Goal: Transaction & Acquisition: Purchase product/service

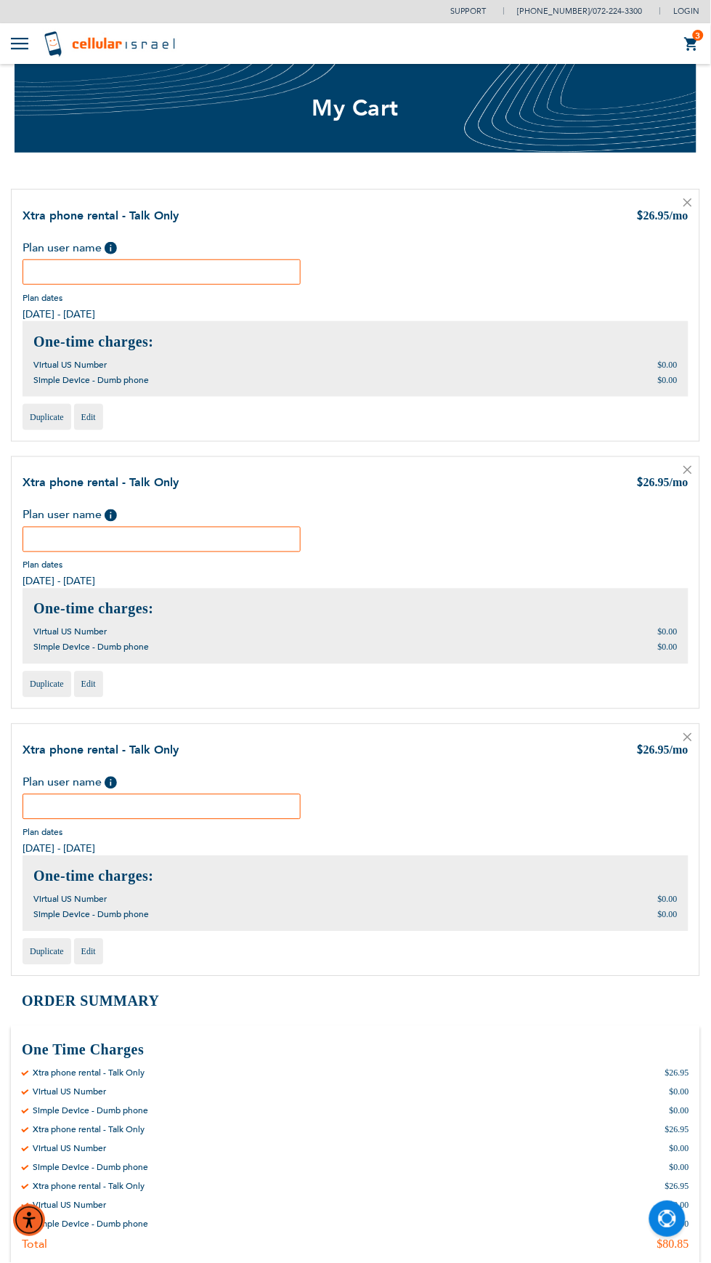
click at [679, 480] on span "/mo" at bounding box center [679, 483] width 19 height 12
click at [688, 469] on icon at bounding box center [687, 469] width 7 height 7
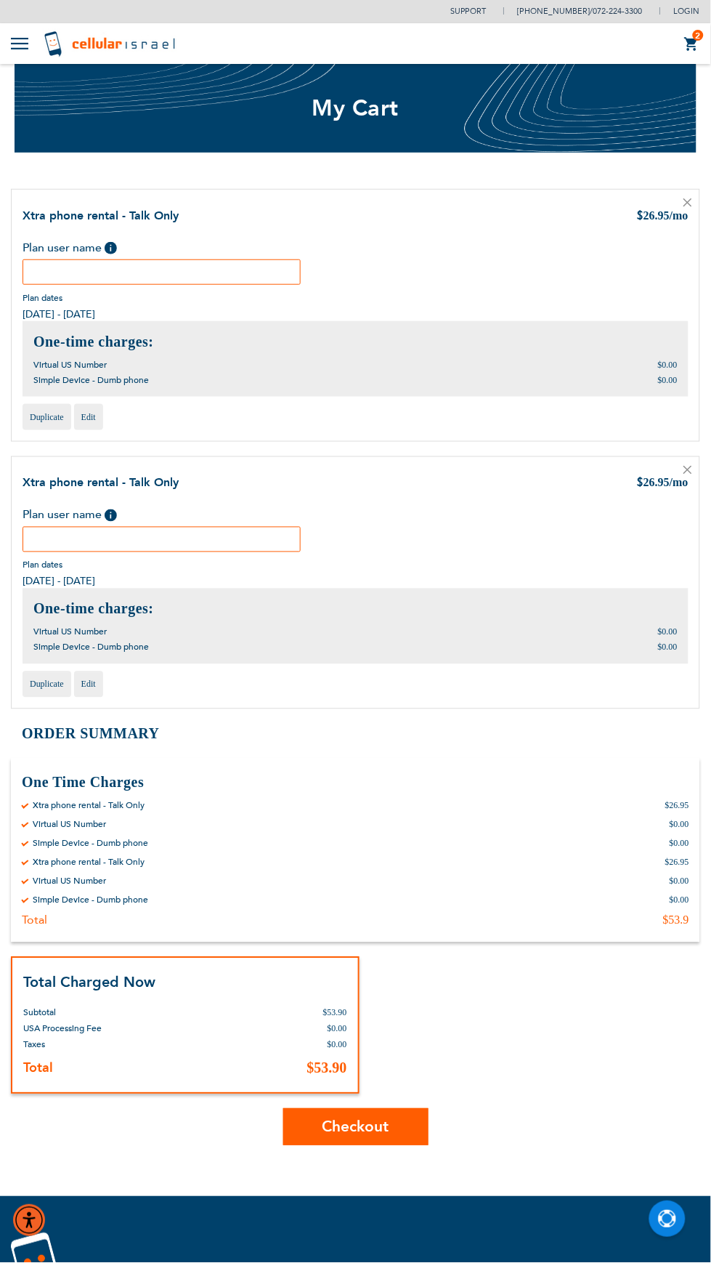
click at [688, 469] on icon at bounding box center [687, 469] width 7 height 7
click at [684, 477] on link at bounding box center [688, 471] width 9 height 15
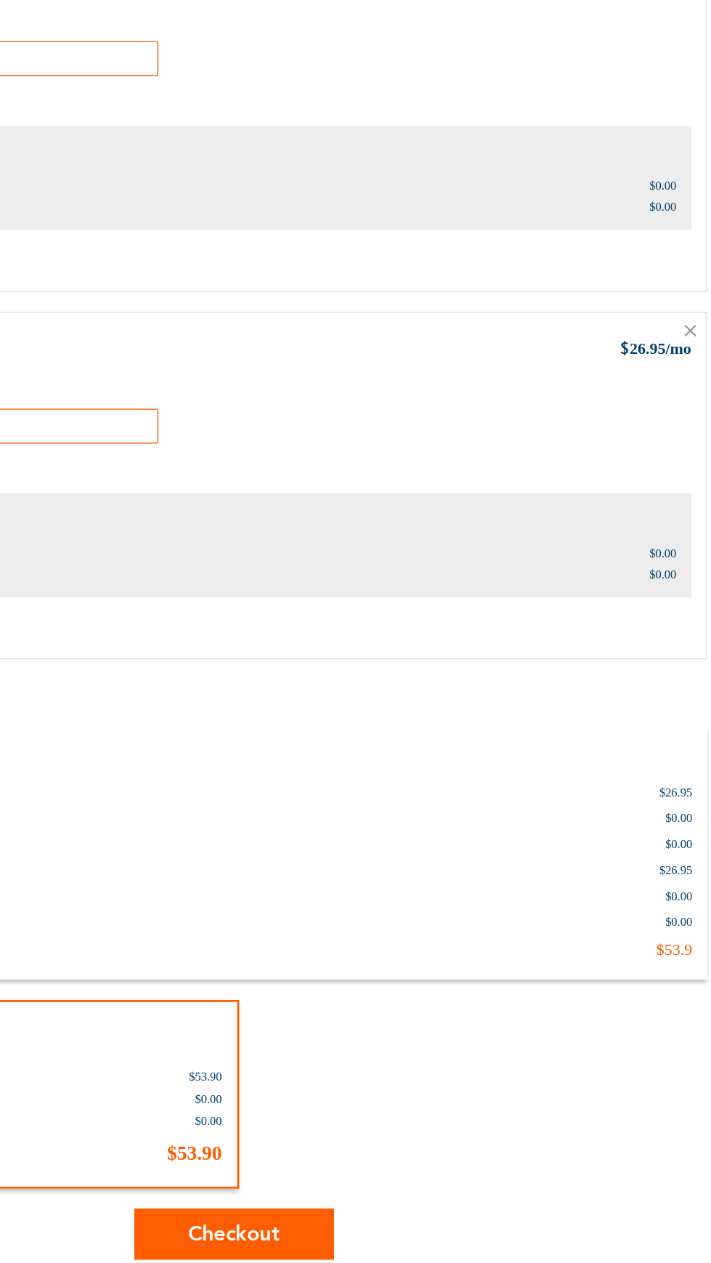
scroll to position [60, 0]
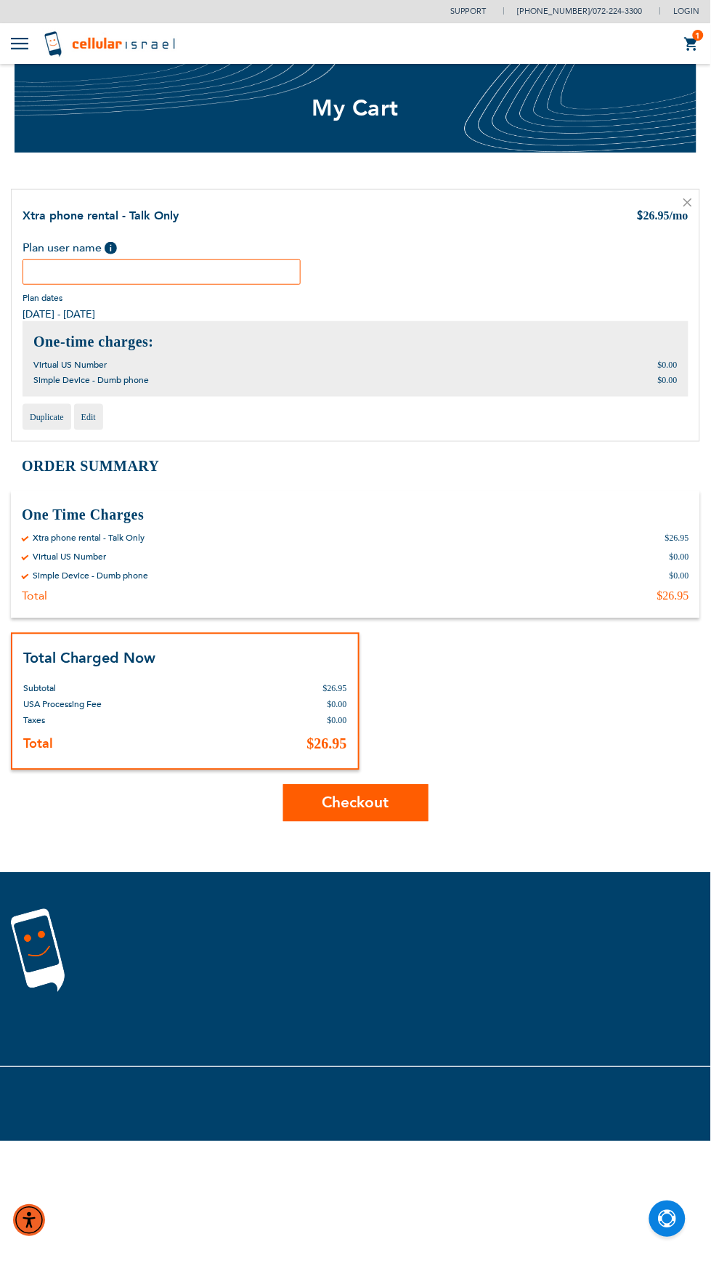
click at [264, 271] on input "text" at bounding box center [162, 271] width 278 height 25
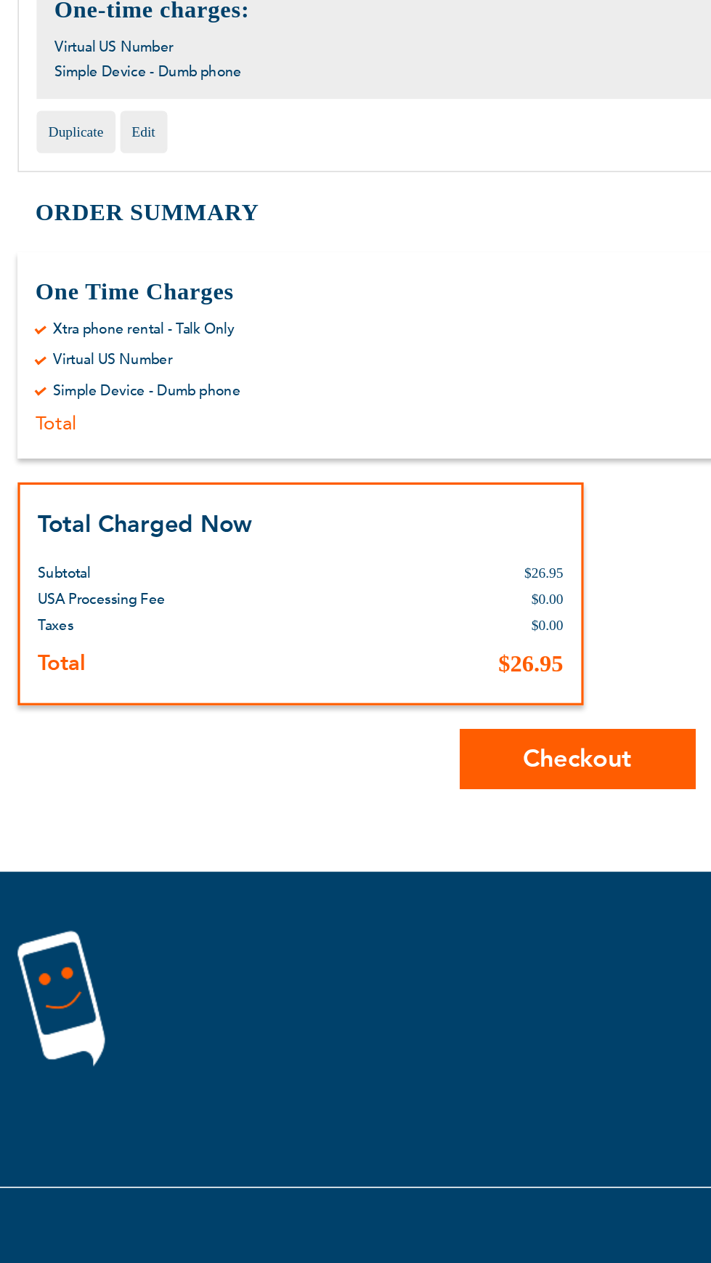
type input "Usher"
click at [380, 805] on span "Checkout" at bounding box center [356, 803] width 67 height 21
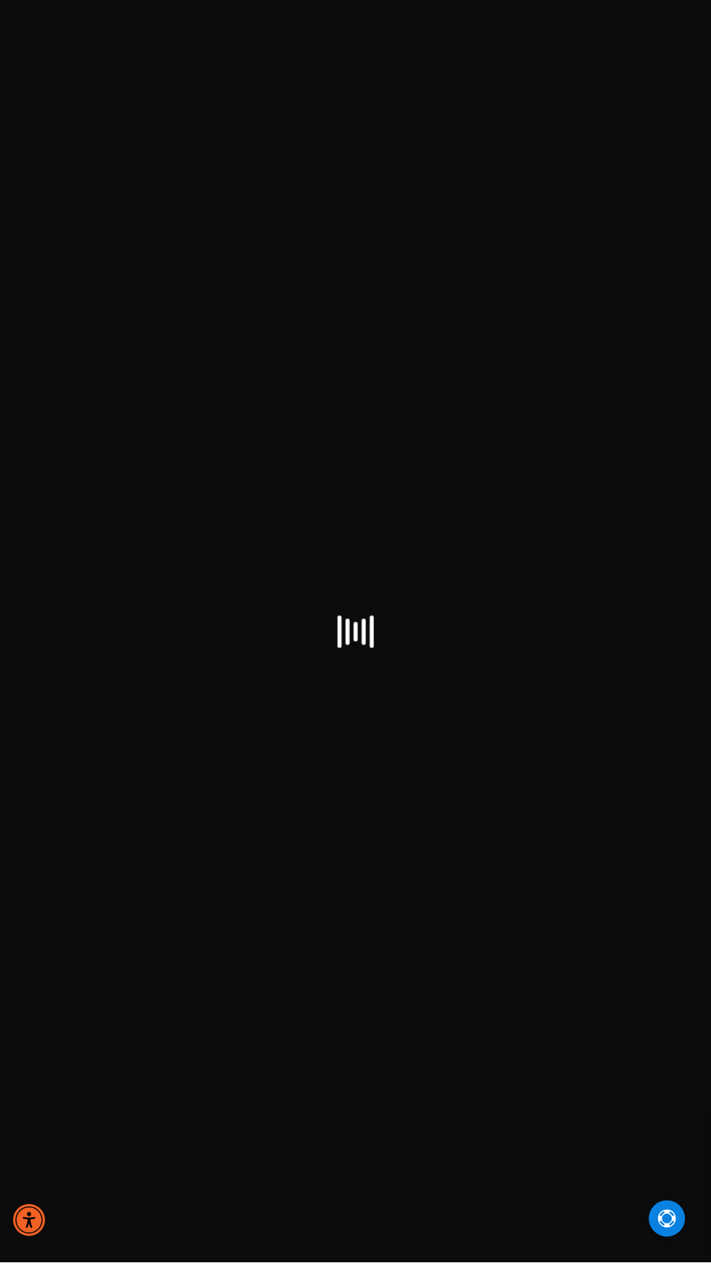
select select "US"
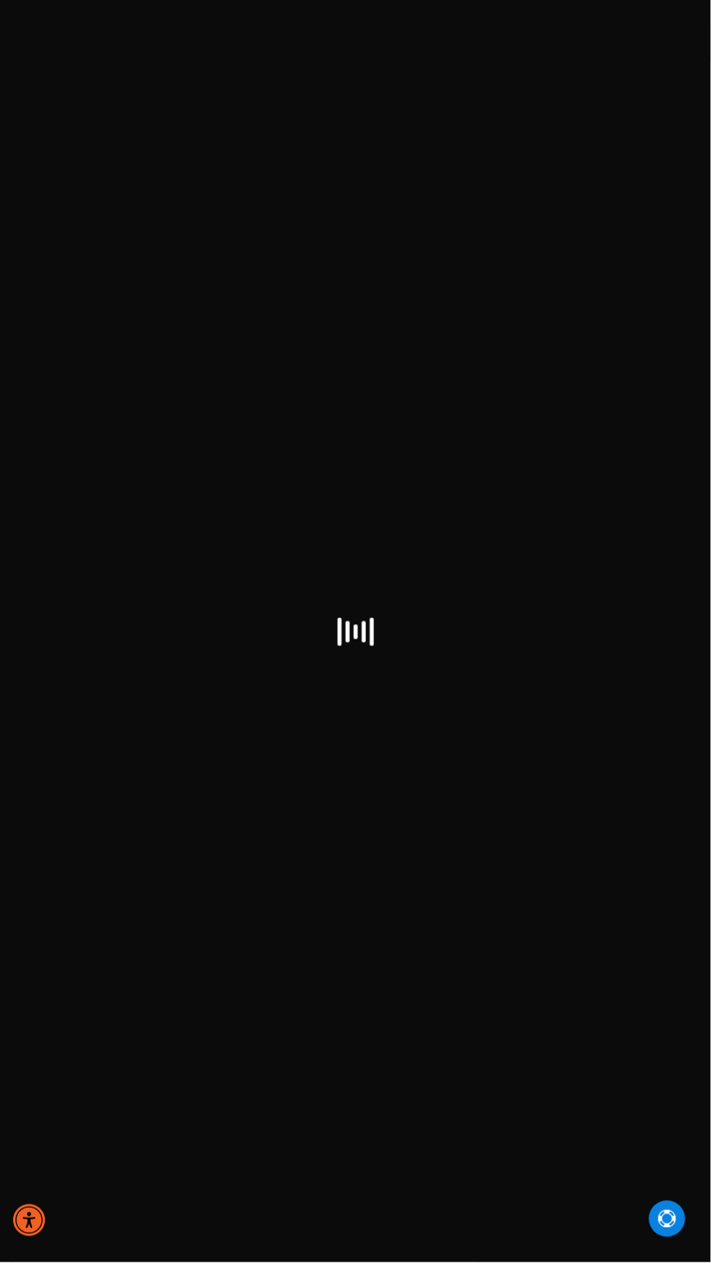
select select "US"
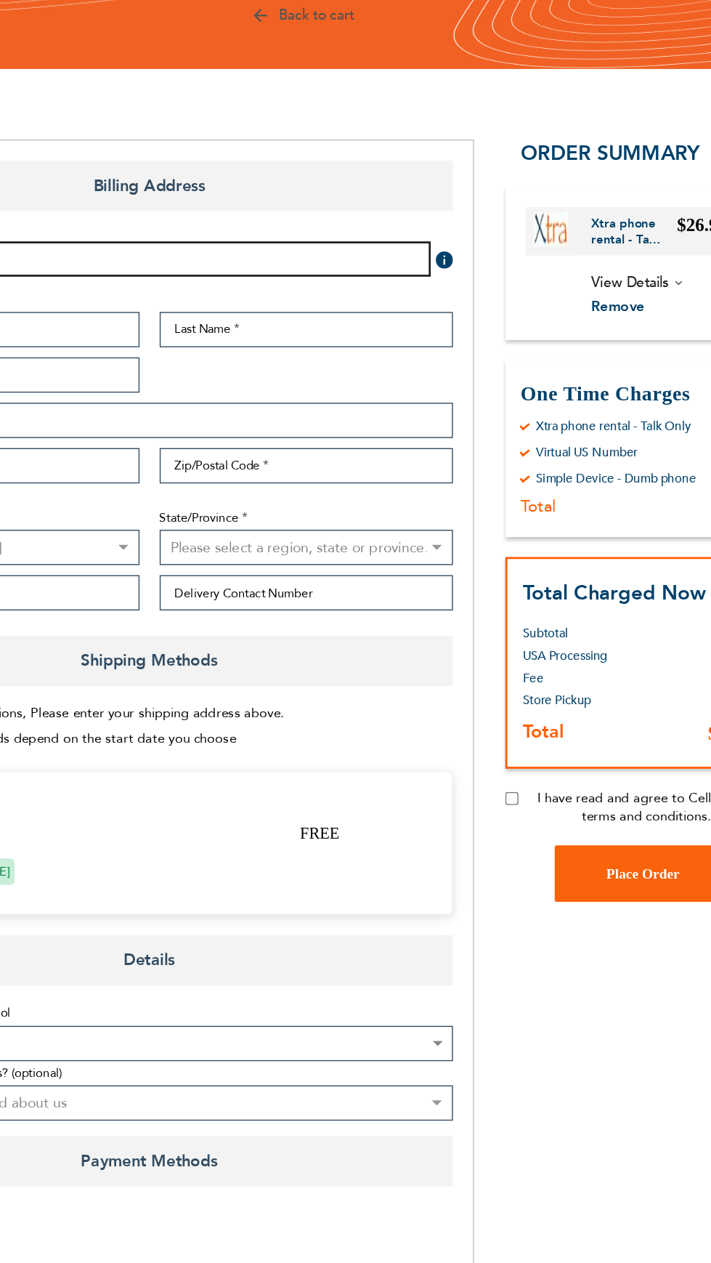
click at [401, 305] on input "Email Address" at bounding box center [237, 305] width 422 height 25
click at [419, 306] on input "Email Address" at bounding box center [237, 305] width 422 height 25
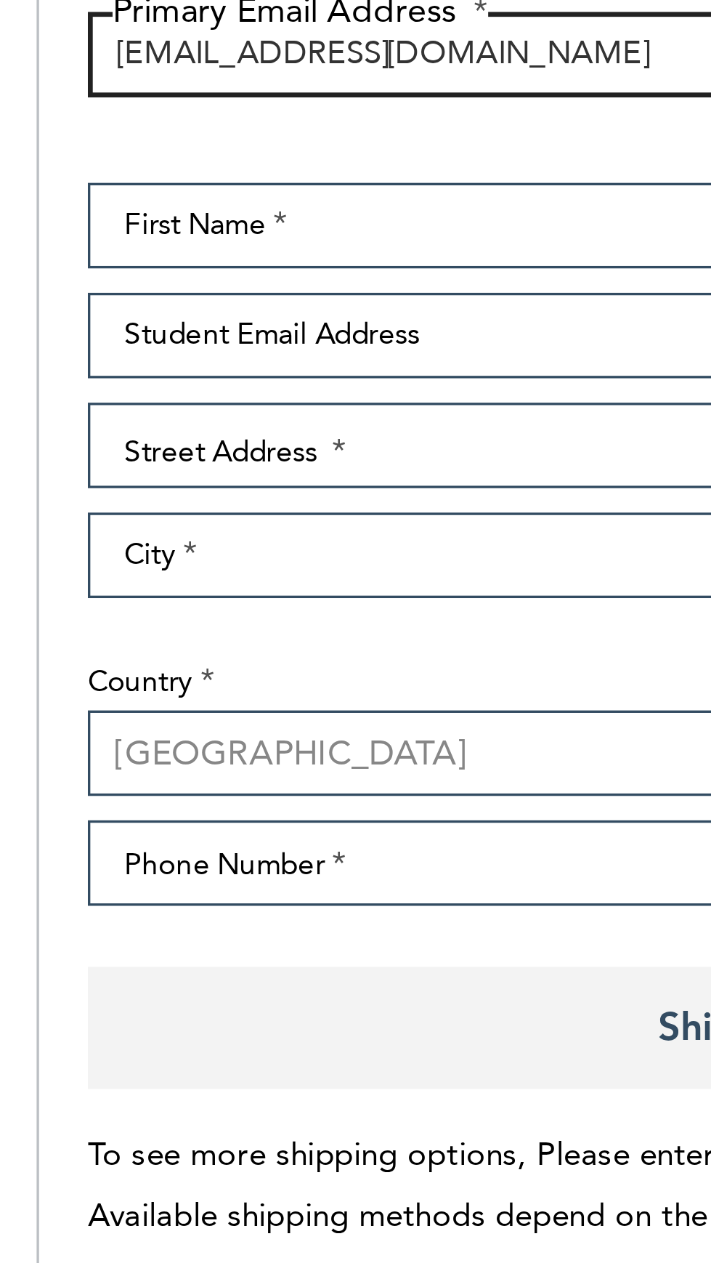
type input "[EMAIL_ADDRESS][DOMAIN_NAME]"
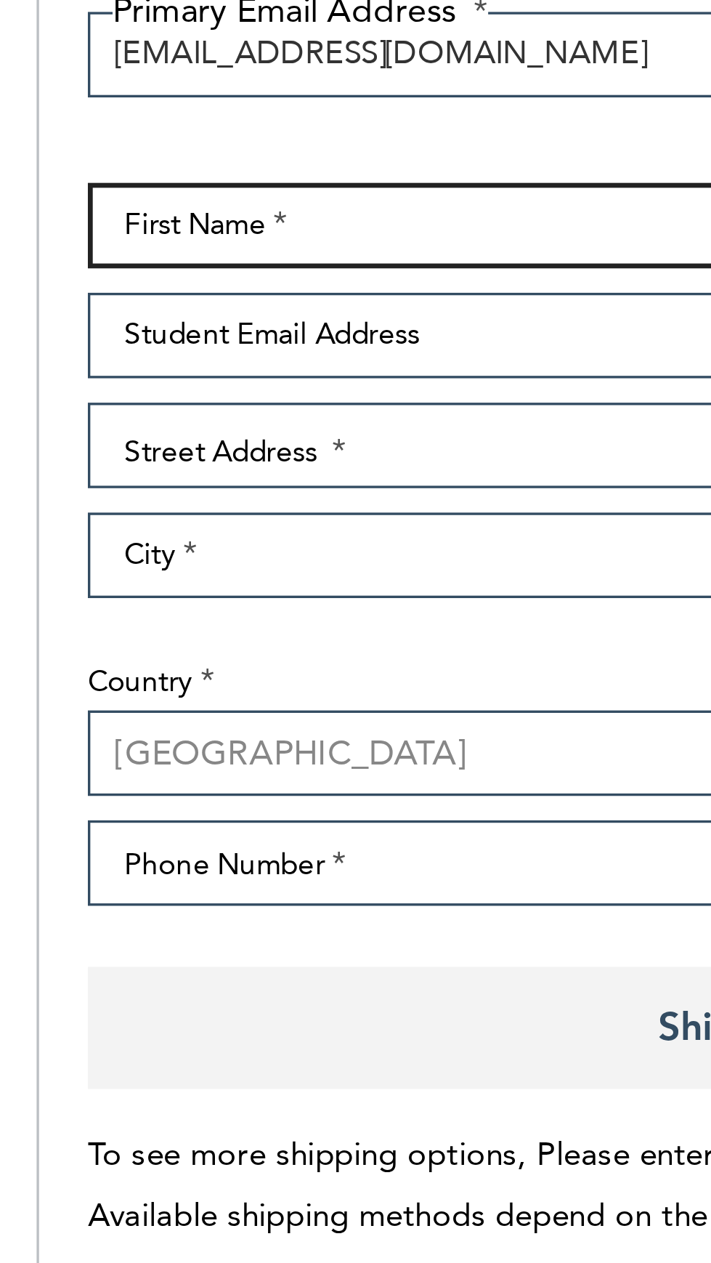
click at [155, 357] on input "First Name" at bounding box center [132, 356] width 212 height 25
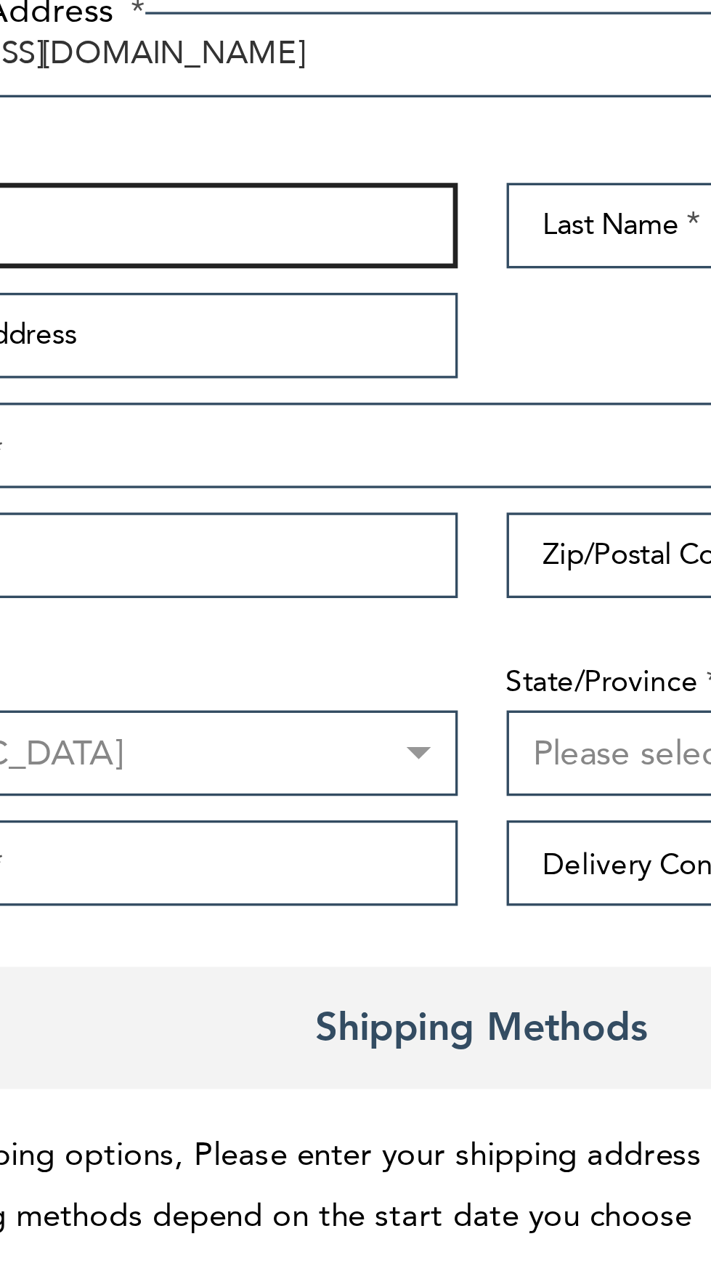
type input "Ushar"
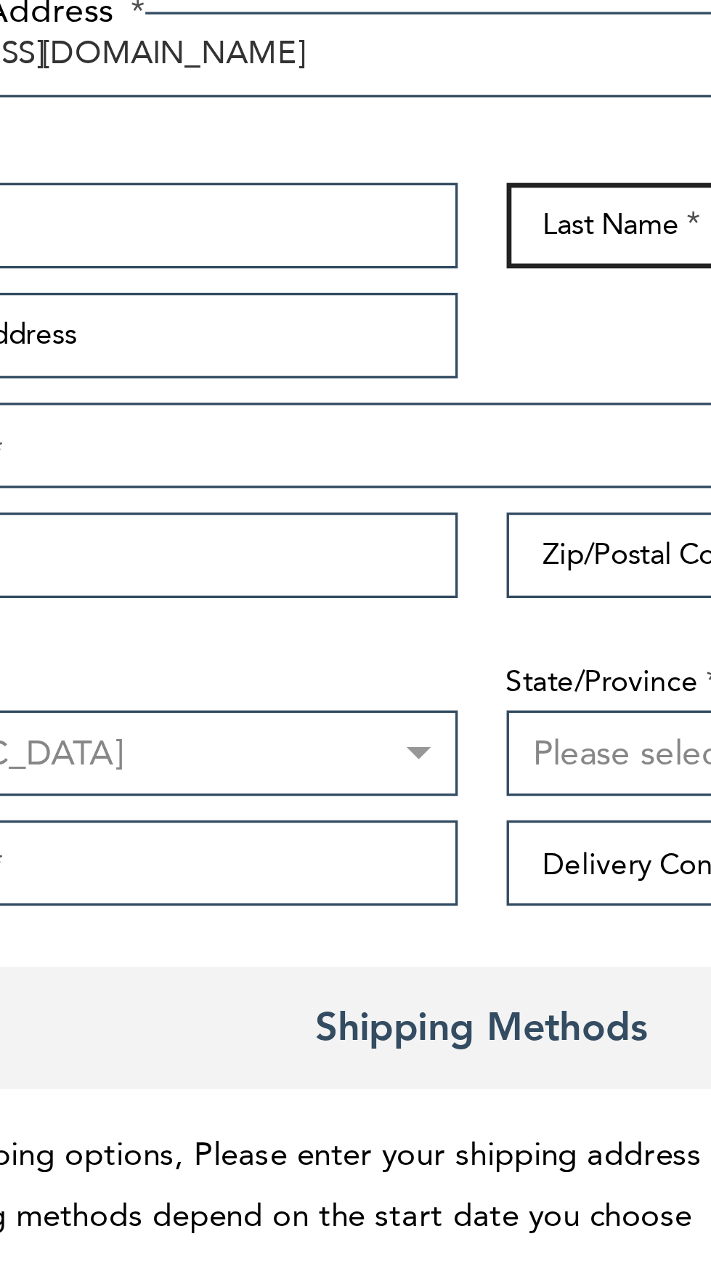
click at [283, 355] on input "Last Name" at bounding box center [359, 356] width 212 height 25
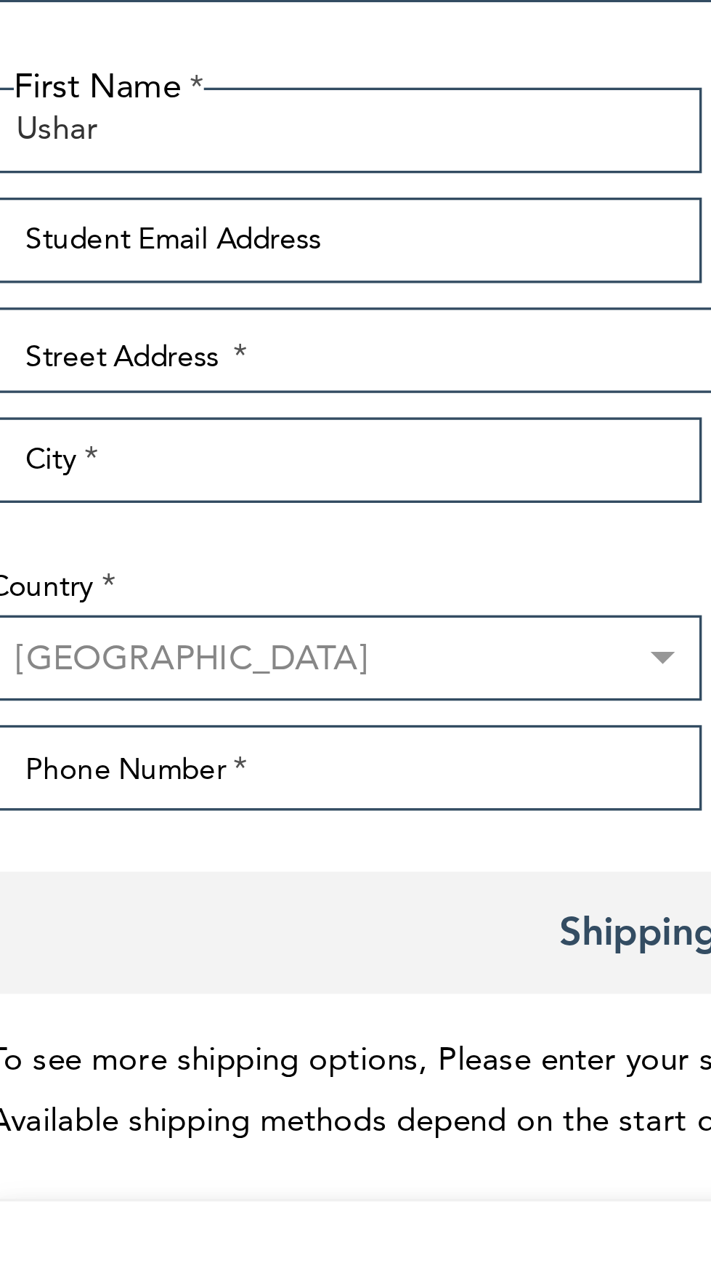
type input "[PERSON_NAME]"
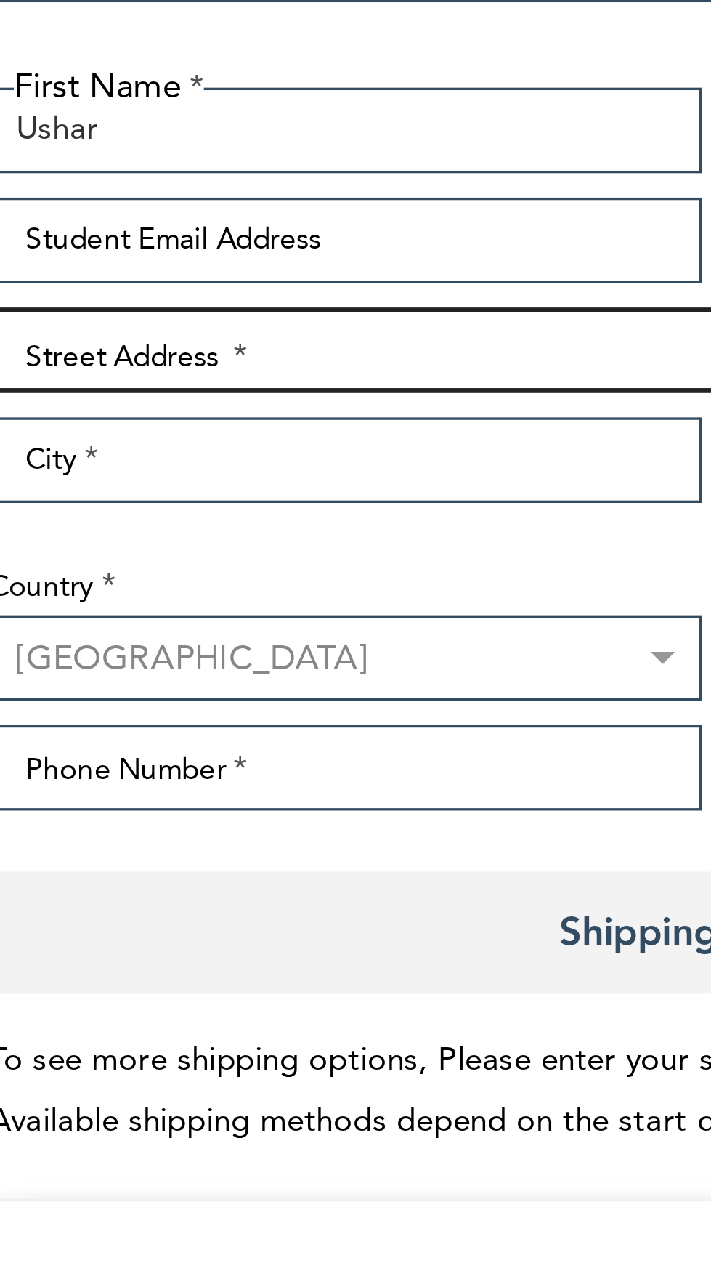
click at [175, 418] on input "Street Address: Line 1" at bounding box center [245, 421] width 438 height 25
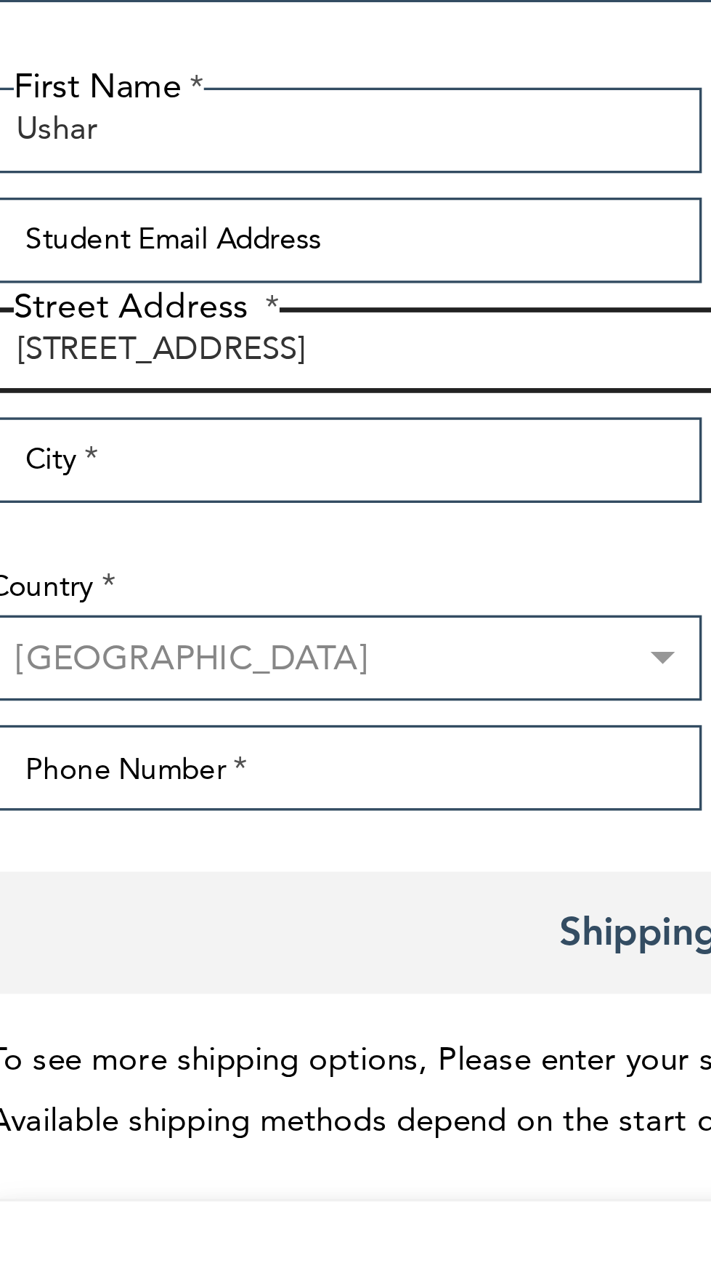
type input "[STREET_ADDRESS]"
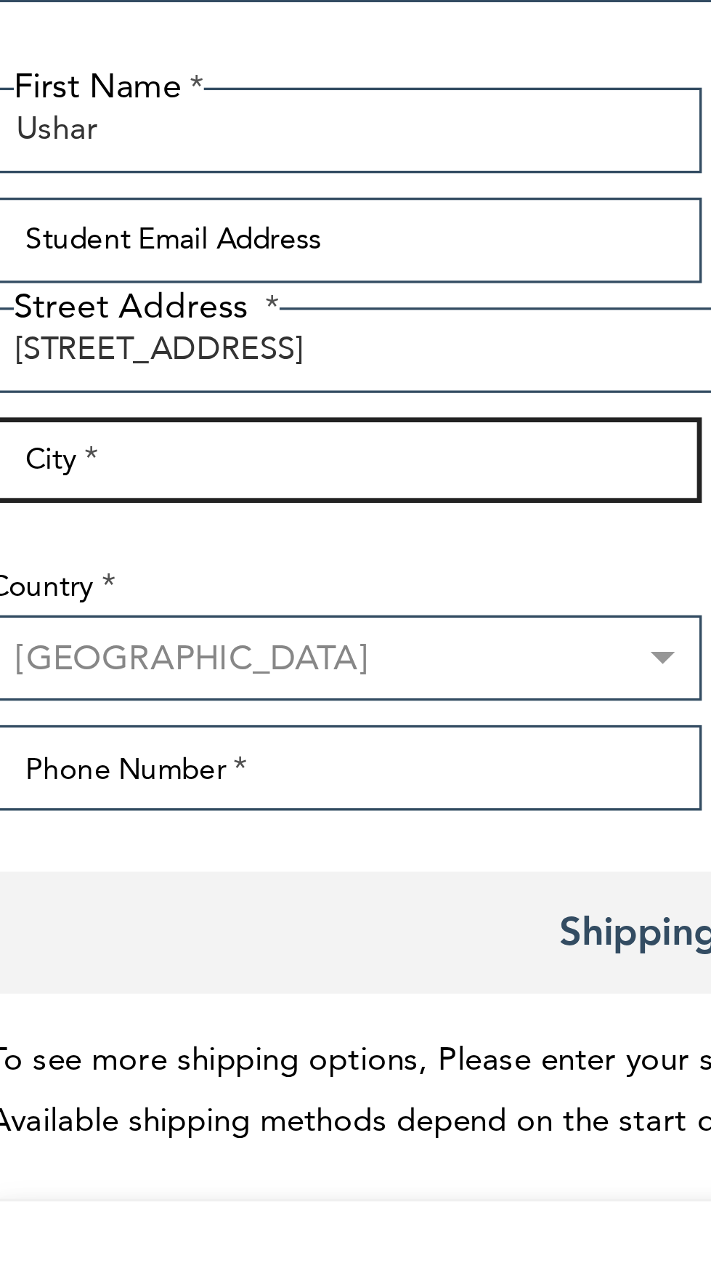
click at [175, 448] on input "City" at bounding box center [132, 454] width 212 height 25
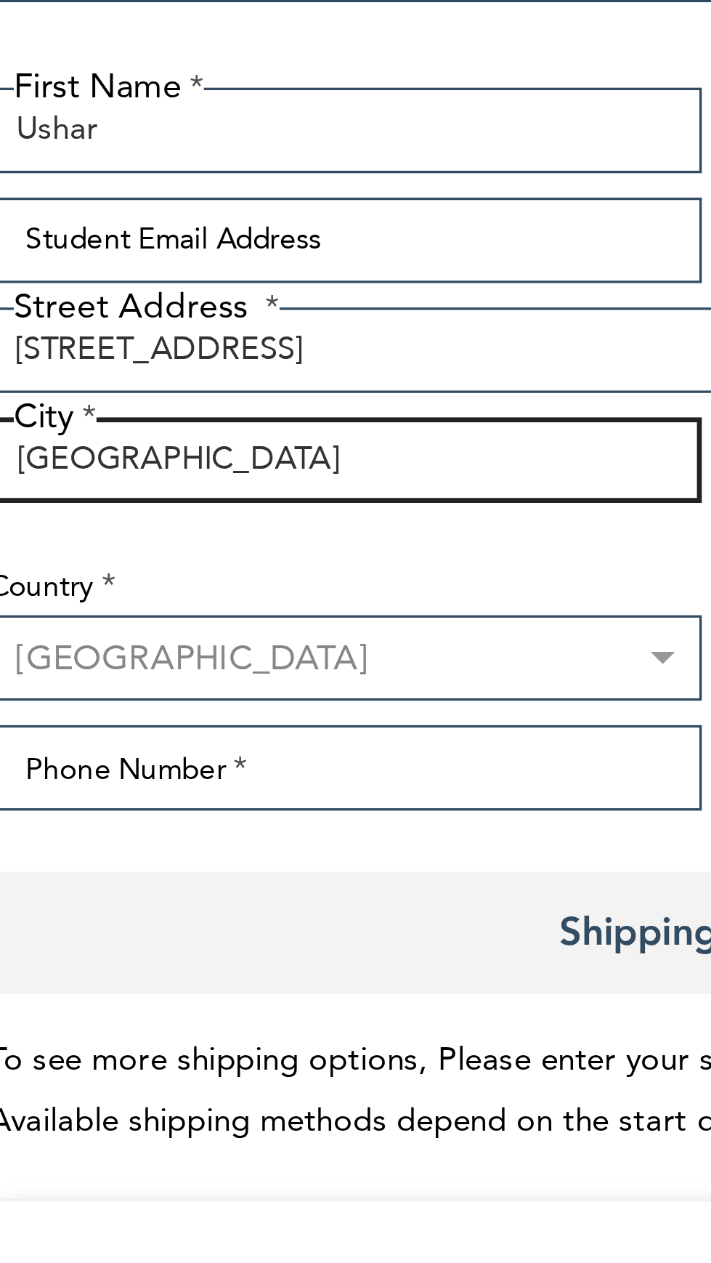
type input "[GEOGRAPHIC_DATA]"
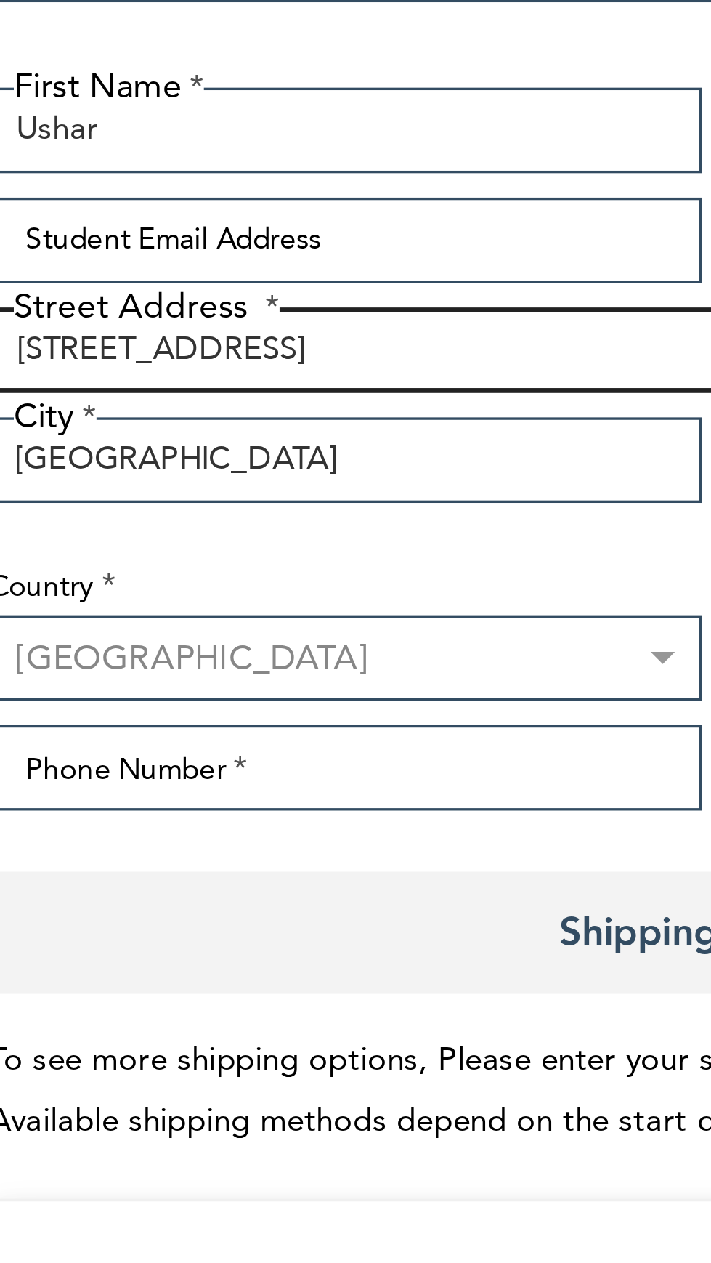
click at [204, 418] on input "[STREET_ADDRESS]" at bounding box center [245, 421] width 438 height 25
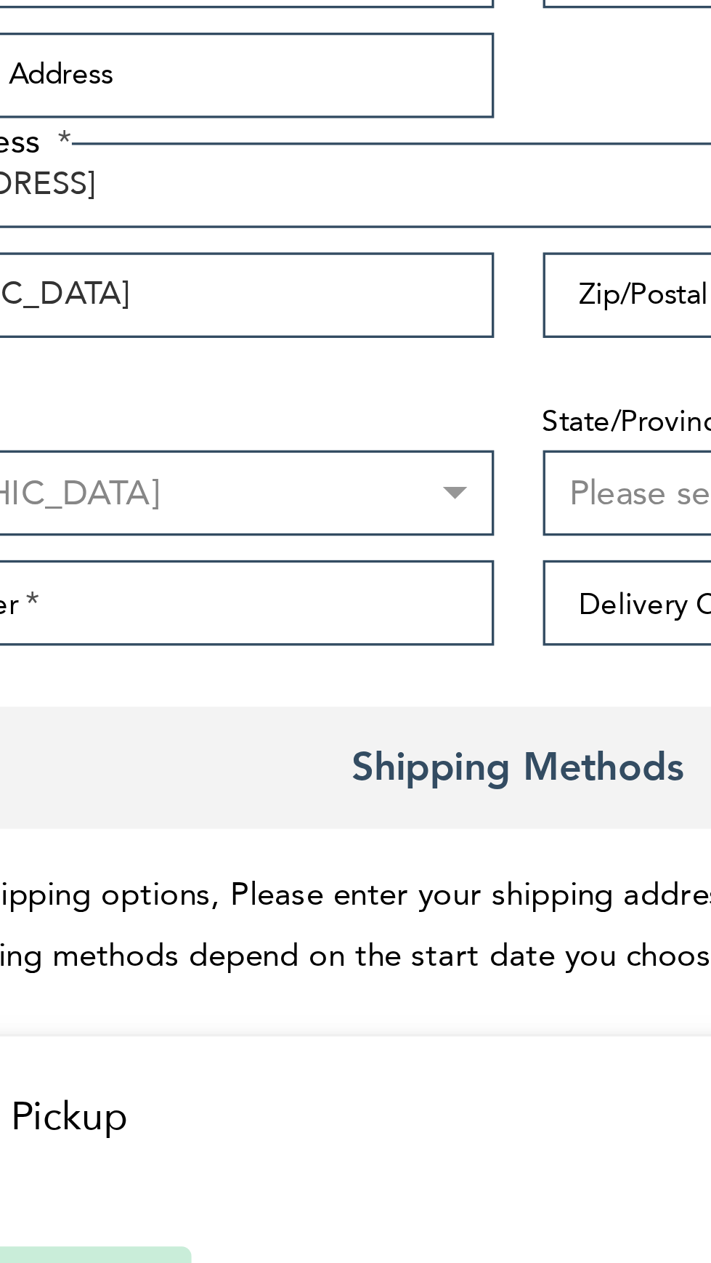
click at [283, 476] on div "State/Province Please select a region, state or province. [US_STATE] [US_STATE]…" at bounding box center [359, 500] width 227 height 52
click at [283, 453] on input "Zip/Postal Code" at bounding box center [359, 454] width 212 height 25
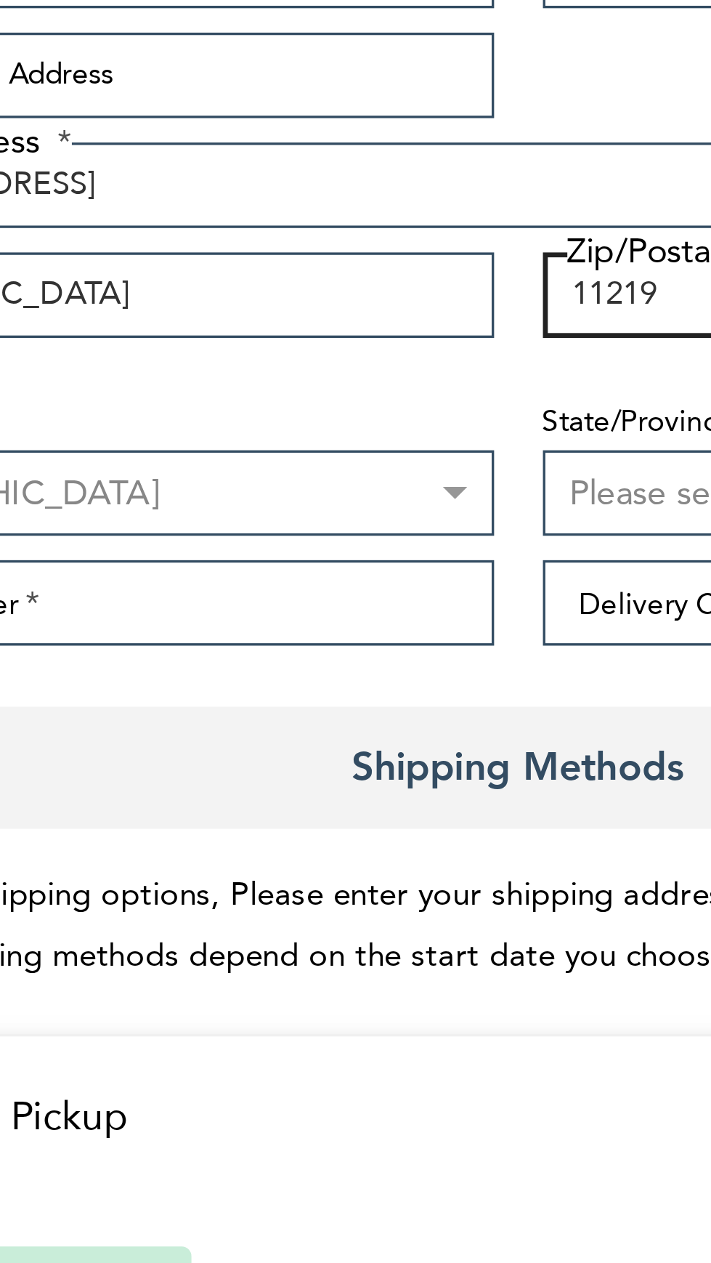
type input "11219"
click at [216, 482] on div "Country [GEOGRAPHIC_DATA] [GEOGRAPHIC_DATA] [GEOGRAPHIC_DATA] [GEOGRAPHIC_DATA]…" at bounding box center [132, 500] width 227 height 52
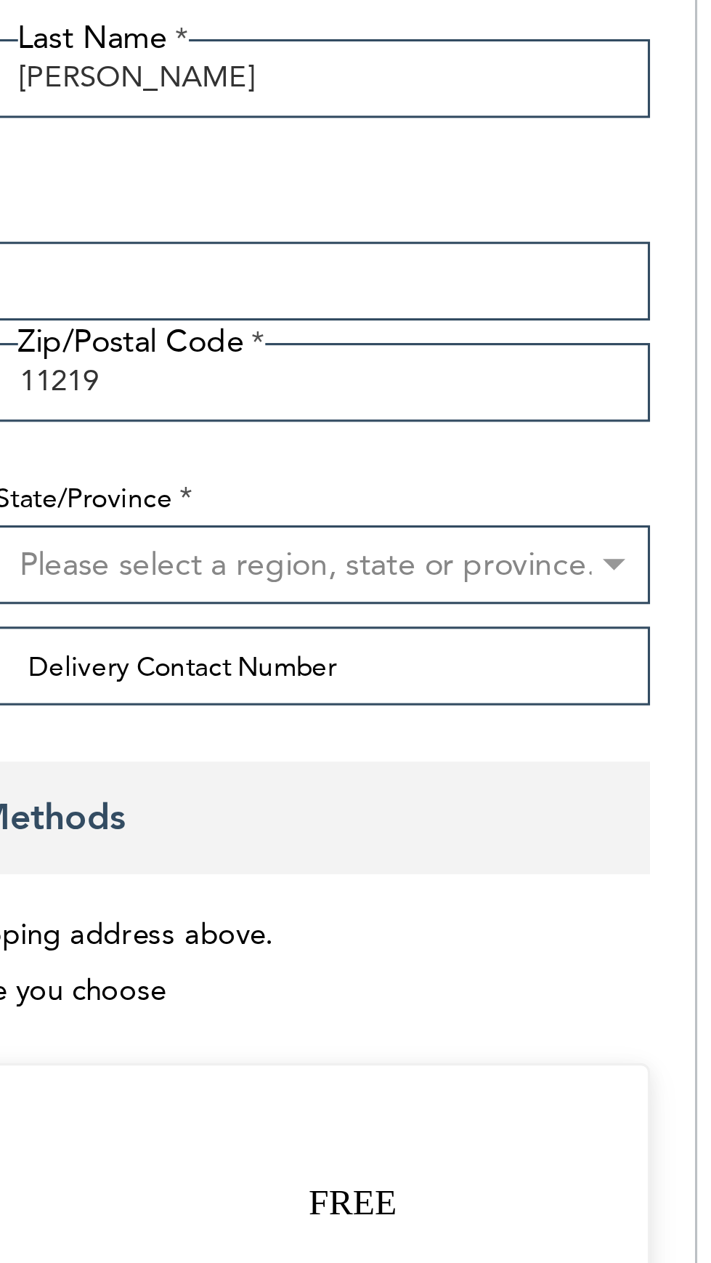
click at [437, 516] on select "Please select a region, state or province. [US_STATE] [US_STATE] [US_STATE] [US…" at bounding box center [359, 513] width 212 height 25
select select "43"
click at [253, 501] on select "Please select a region, state or province. [US_STATE] [US_STATE] [US_STATE] [US…" at bounding box center [359, 513] width 212 height 25
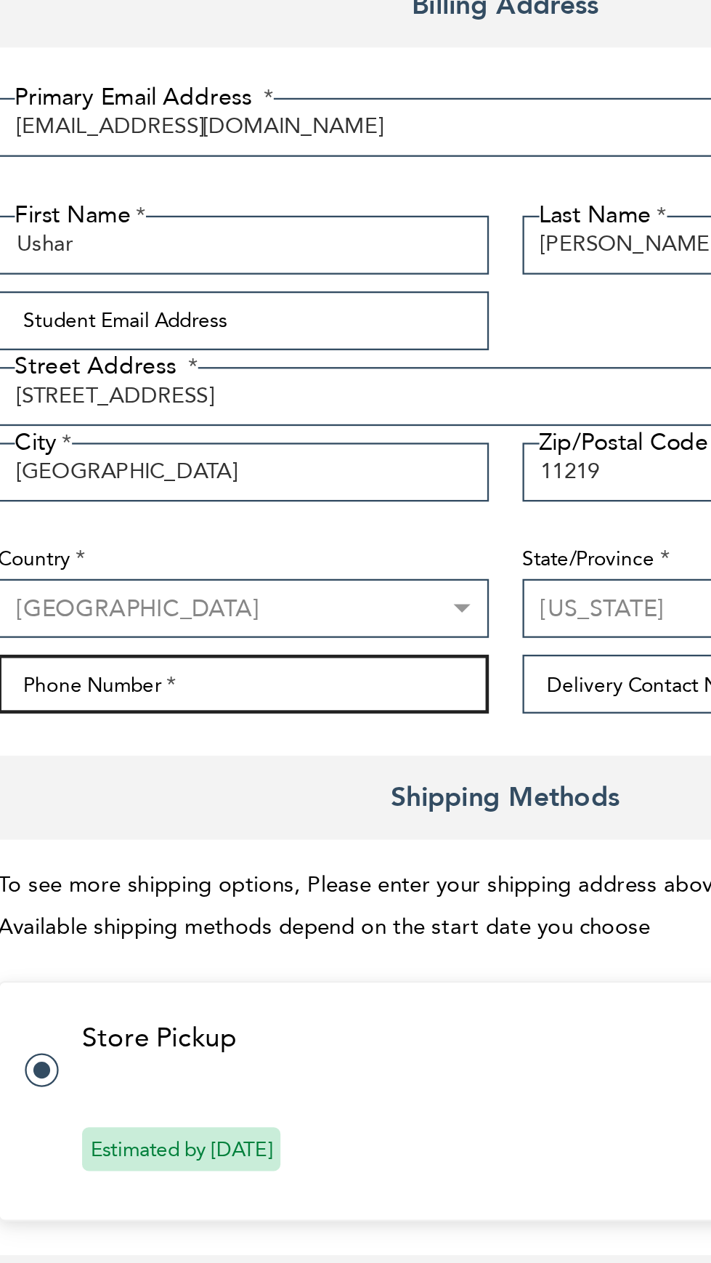
click at [198, 551] on input "Phone Number" at bounding box center [132, 545] width 212 height 25
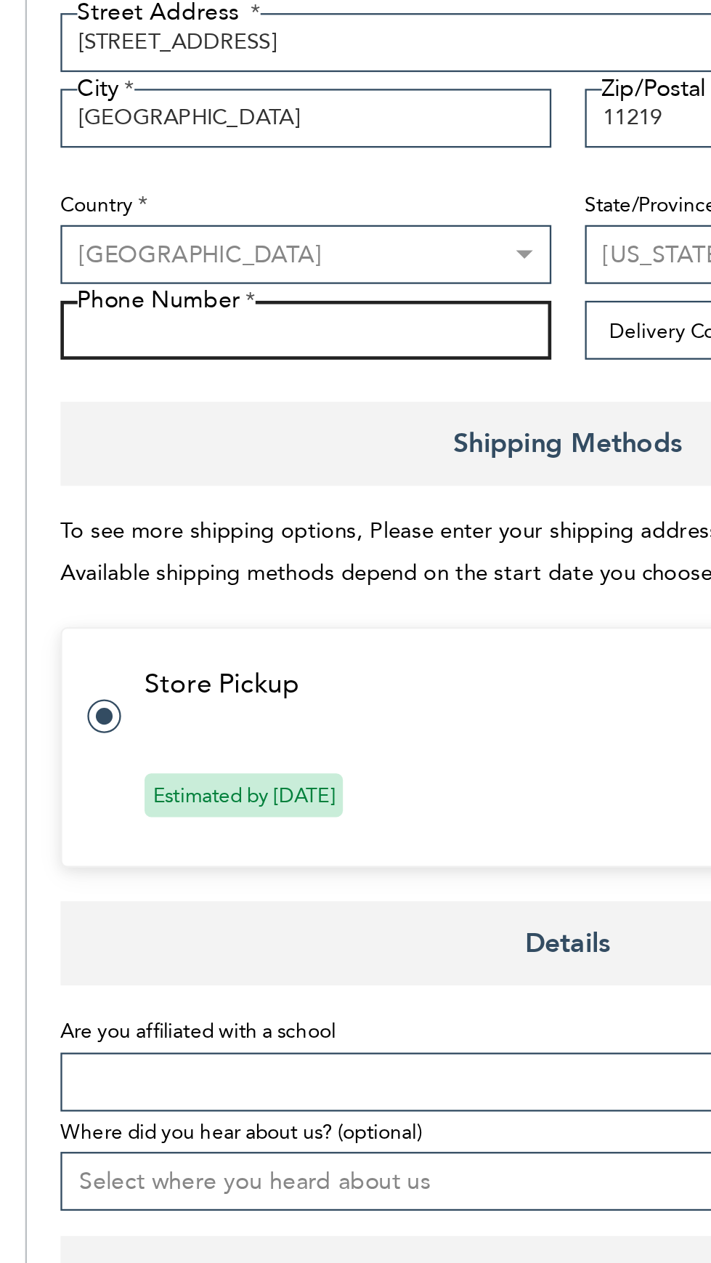
click at [124, 549] on input "Phone Number" at bounding box center [132, 545] width 212 height 25
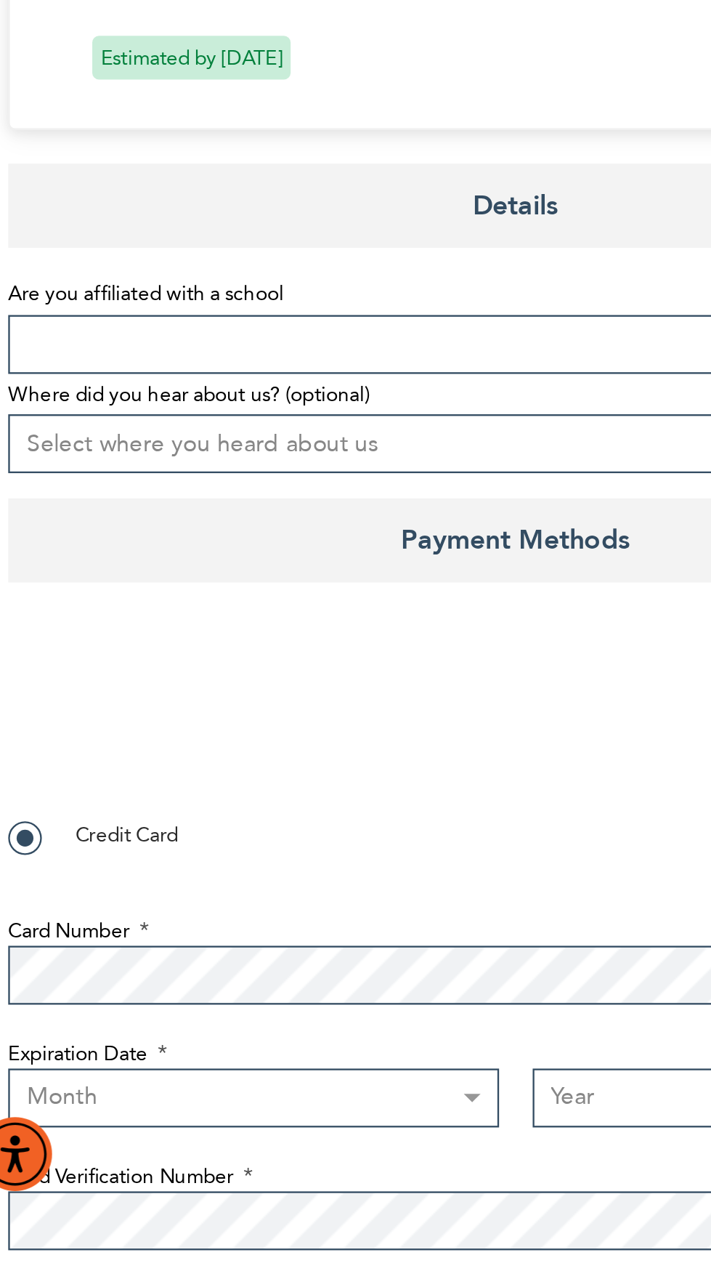
type input "9293370579"
click at [200, 869] on span at bounding box center [245, 870] width 438 height 25
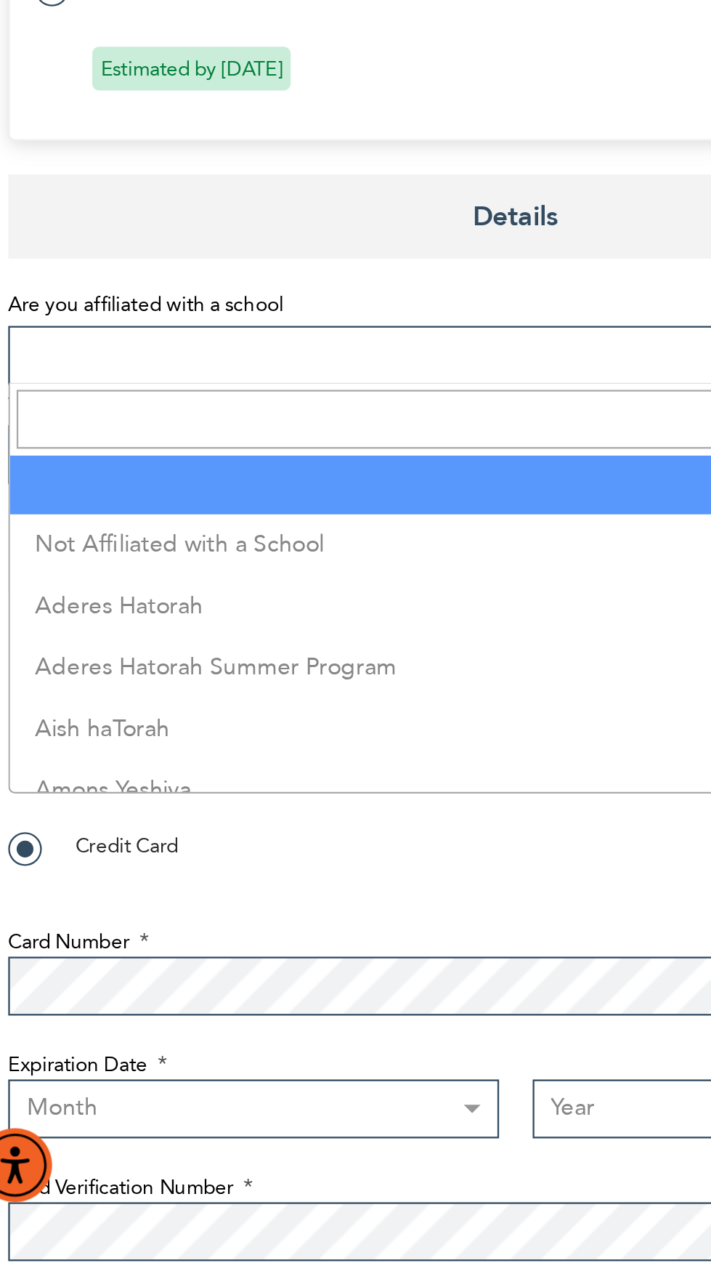
select select "199"
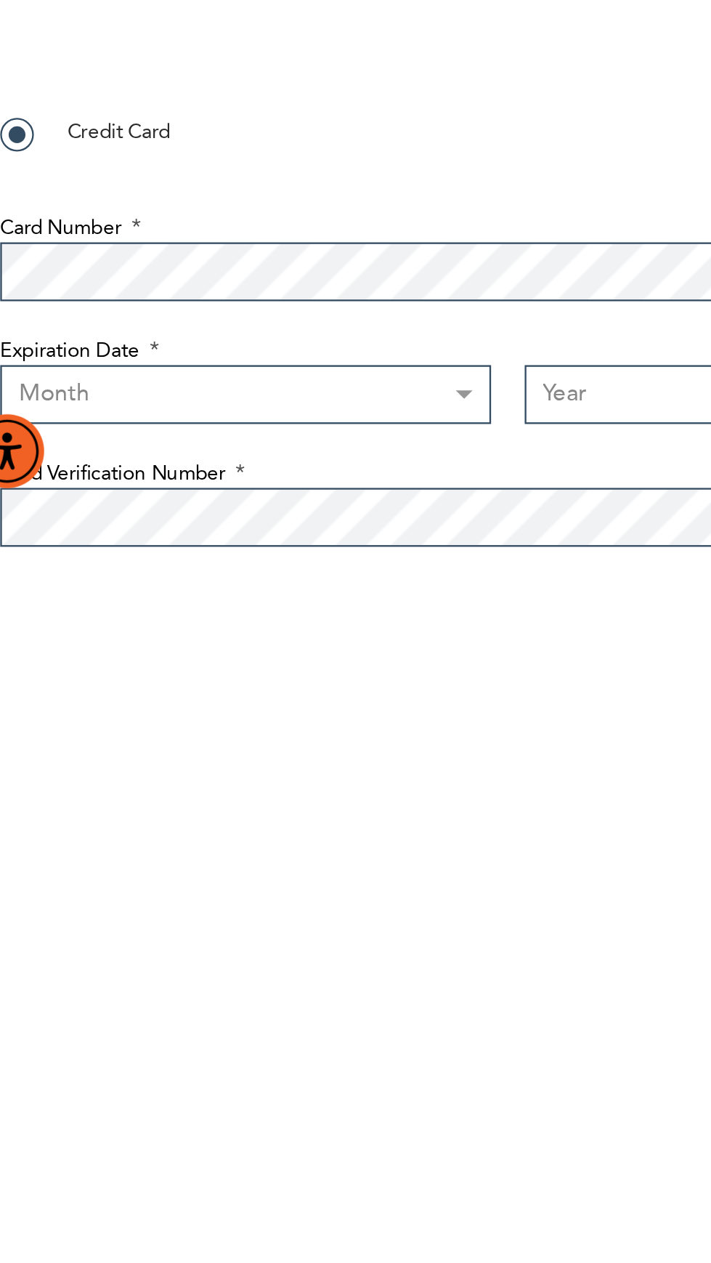
click at [227, 1193] on select "Month [DATE] - [DATE] - [DATE] - [DATE] - [DATE] - [DATE] - [DATE] - [DATE] - […" at bounding box center [132, 1196] width 212 height 25
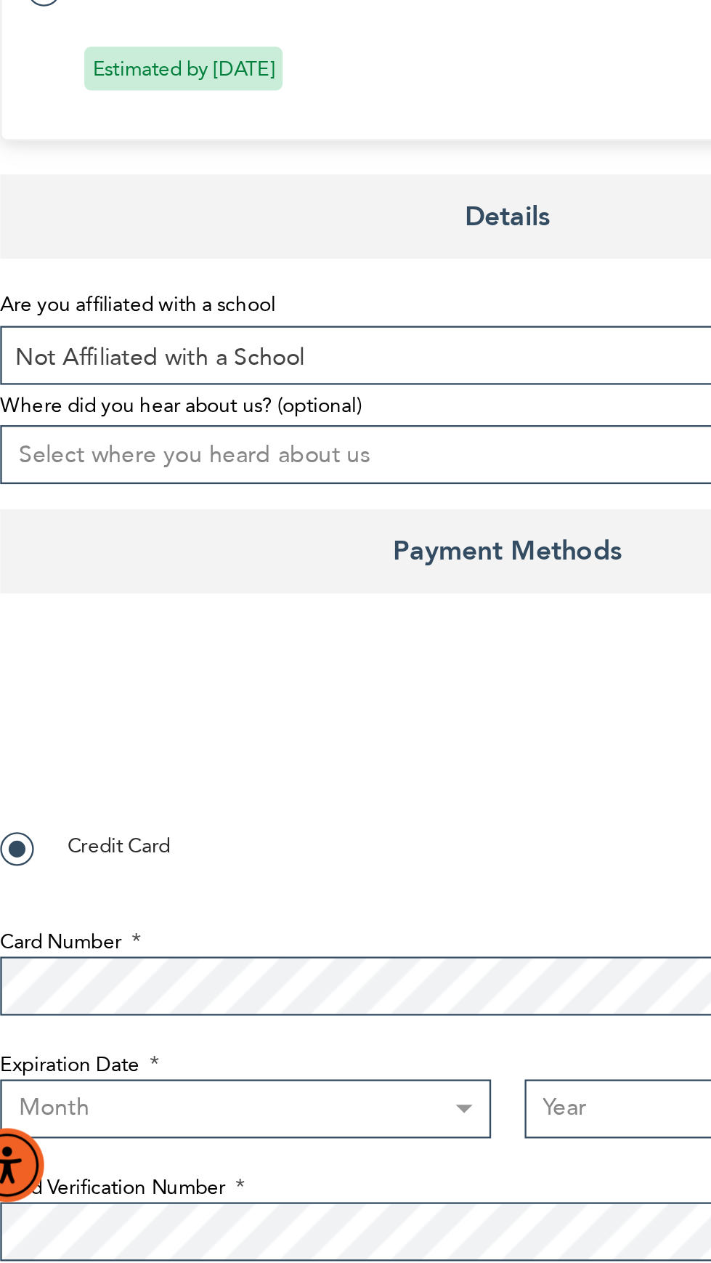
select select "8"
click at [26, 1184] on select "Month [DATE] - [DATE] - [DATE] - [DATE] - [DATE] - [DATE] - [DATE] - [DATE] - […" at bounding box center [132, 1196] width 212 height 25
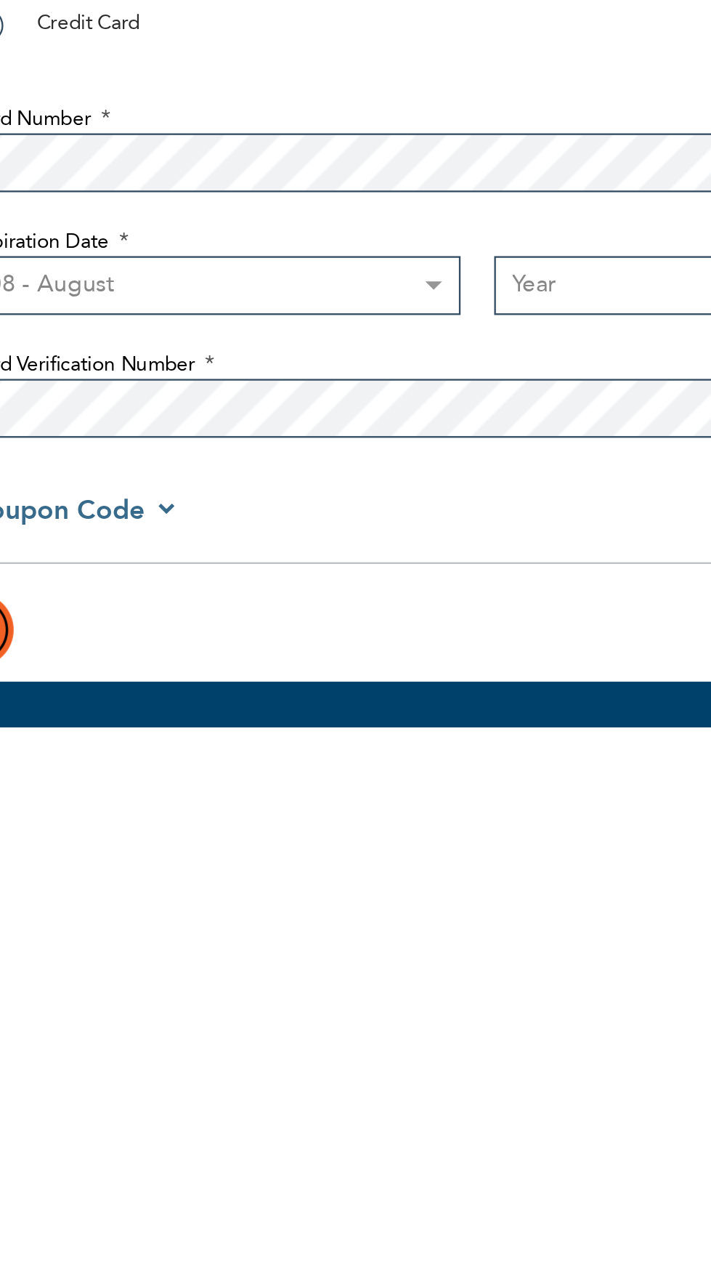
scroll to position [124, 0]
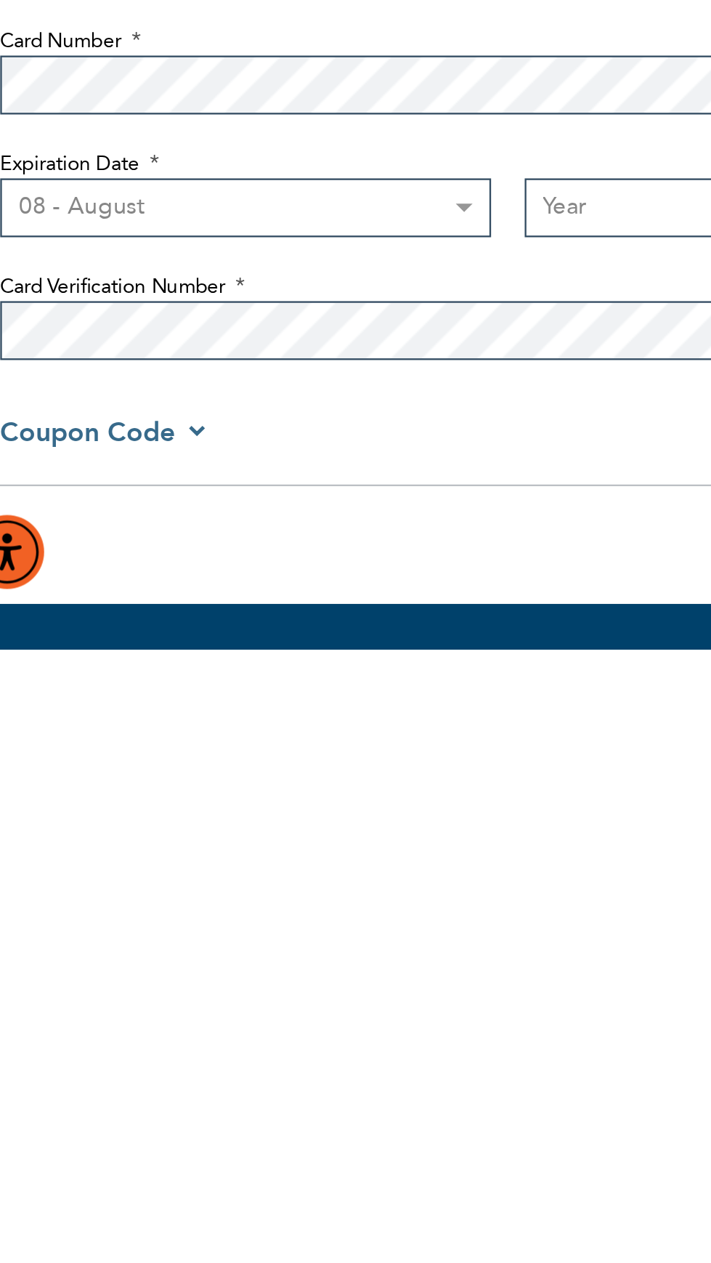
click at [308, 1079] on select "Year [DATE] 2026 2027 2028 2029 2030 2031 2032 2033 2034 2035 2036 2037 2038 20…" at bounding box center [359, 1071] width 212 height 25
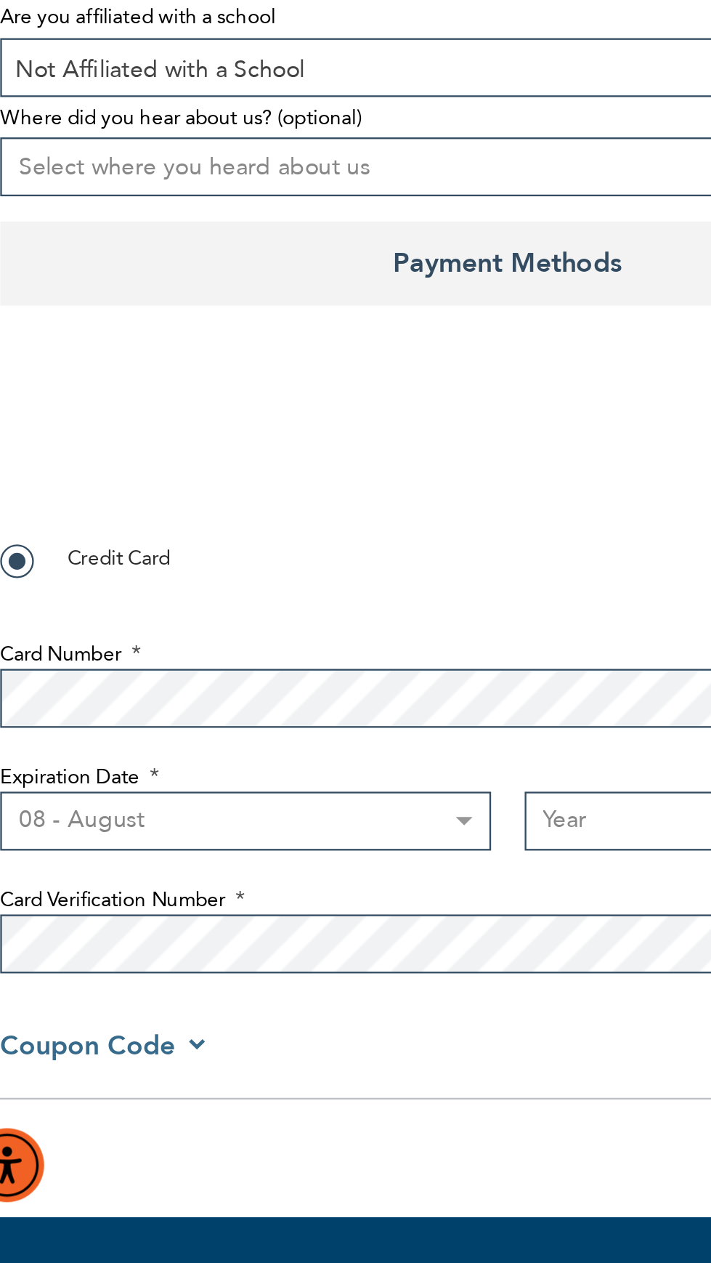
select select "2030"
click at [253, 1059] on select "Year [DATE] 2026 2027 2028 2029 2030 2031 2032 2033 2034 2035 2036 2037 2038 20…" at bounding box center [359, 1071] width 212 height 25
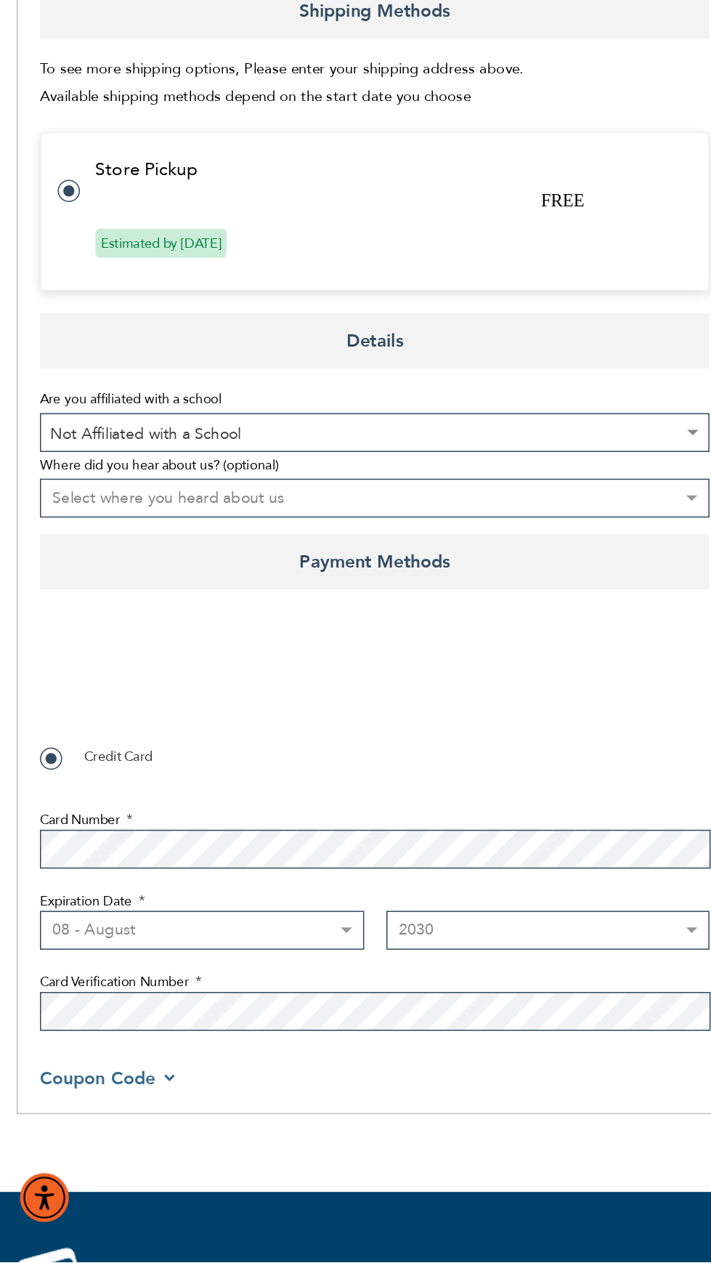
checkbox input "true"
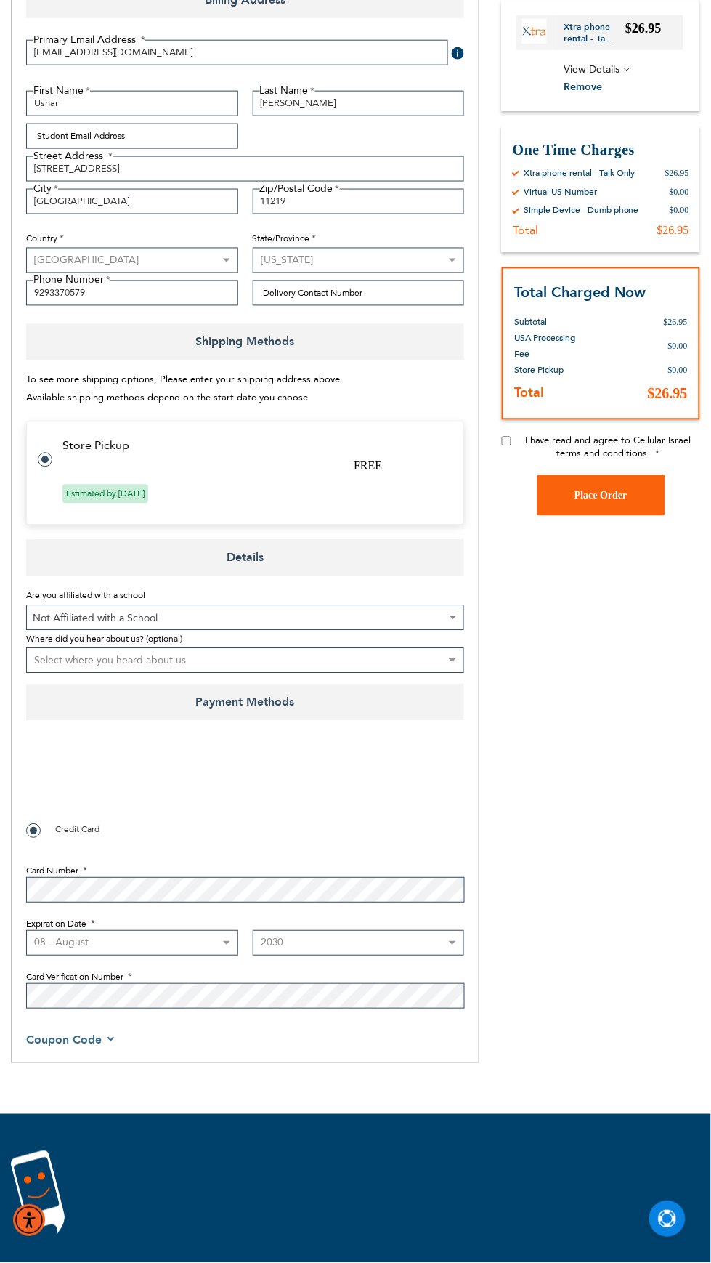
scroll to position [253, 0]
click at [620, 494] on span "Place Order" at bounding box center [601, 495] width 53 height 11
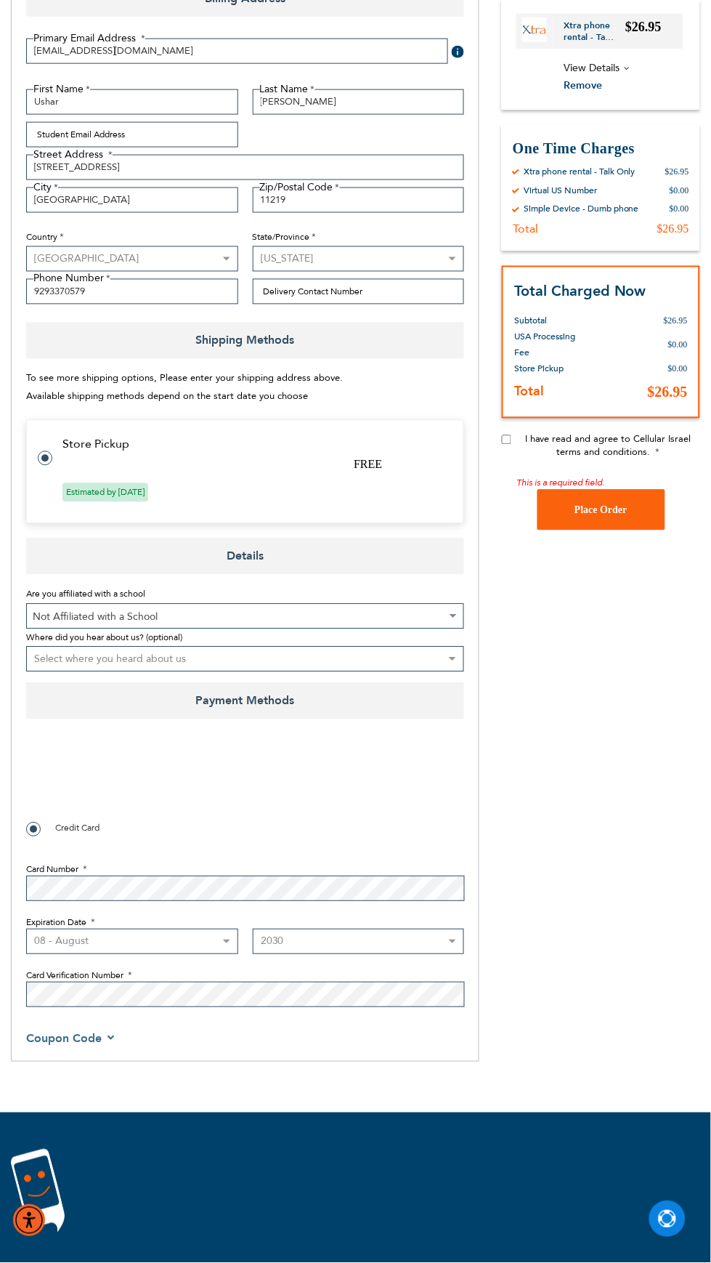
click at [508, 440] on input "I have read and agree to Cellular Israel terms and conditions." at bounding box center [506, 439] width 9 height 9
checkbox input "true"
click at [628, 493] on span "Place Order" at bounding box center [601, 494] width 53 height 11
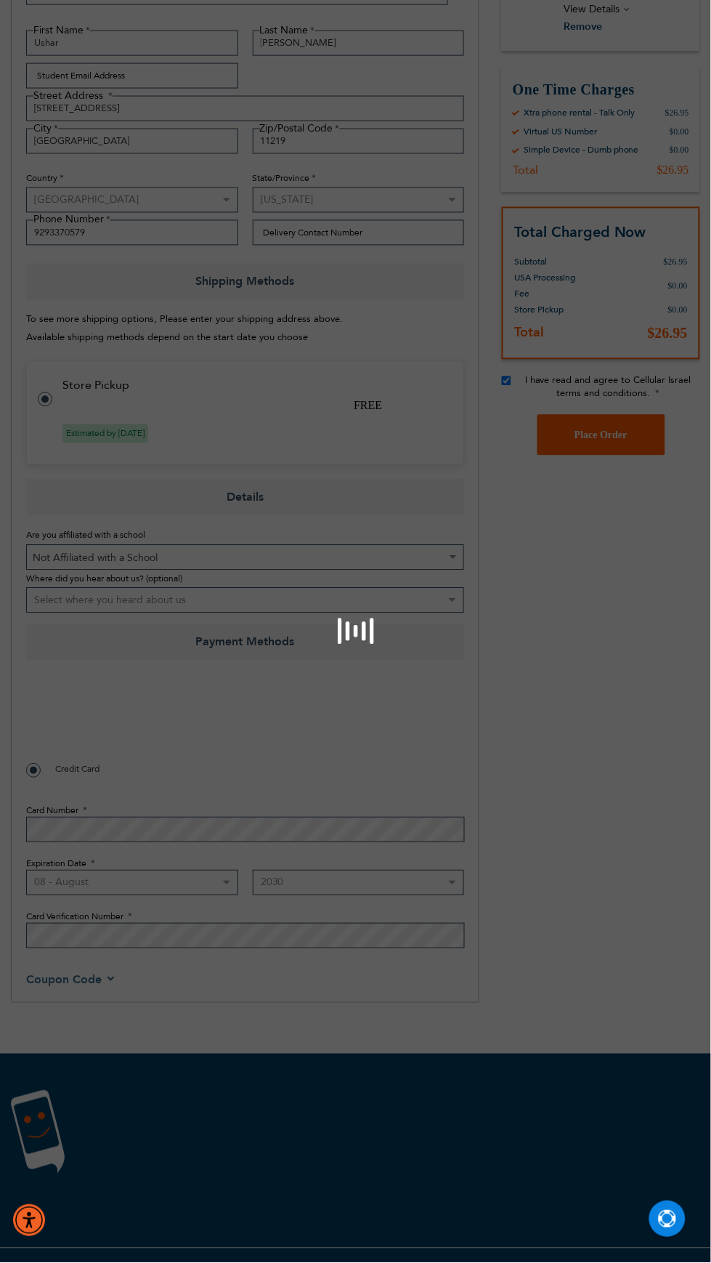
scroll to position [363, 0]
